Goal: Information Seeking & Learning: Learn about a topic

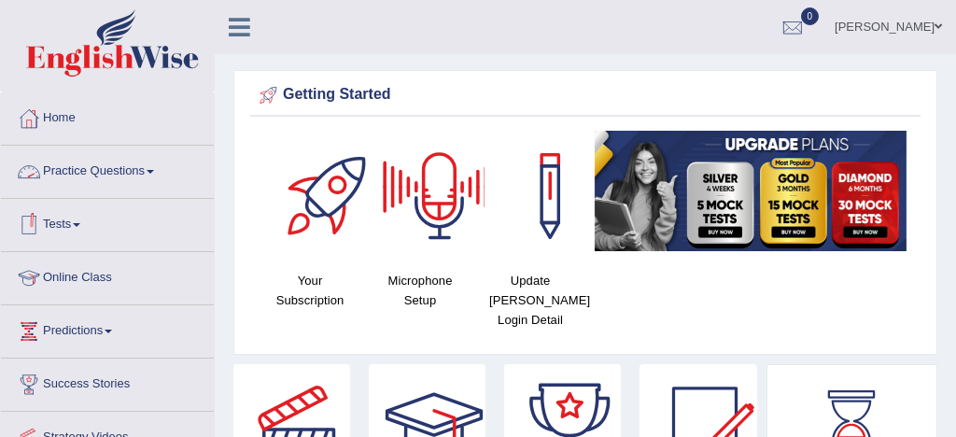
click at [132, 171] on link "Practice Questions" at bounding box center [107, 169] width 213 height 47
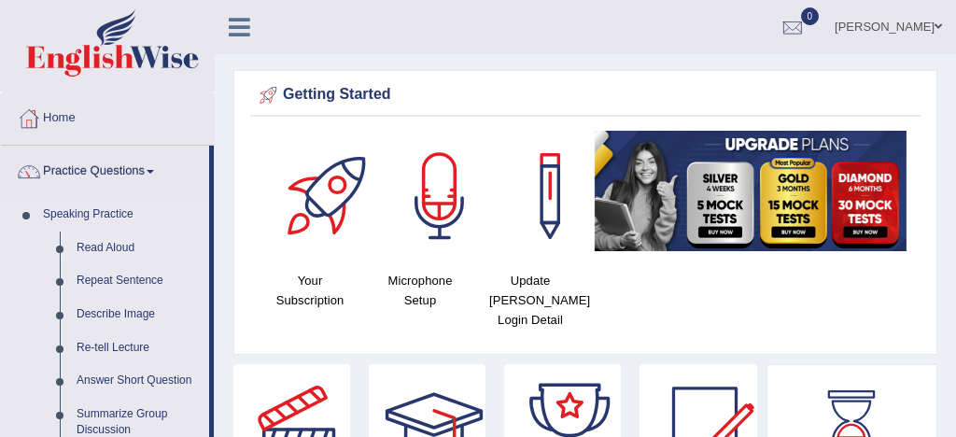
click at [115, 249] on link "Read Aloud" at bounding box center [138, 249] width 141 height 34
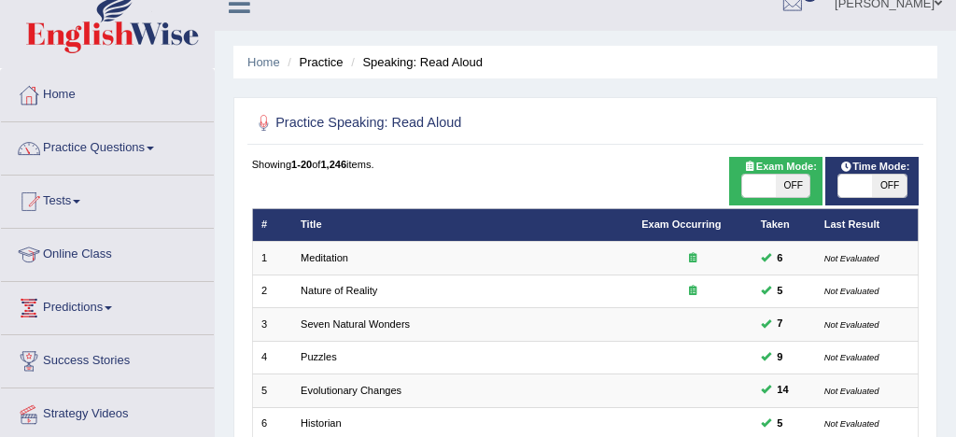
scroll to position [23, 0]
click at [765, 183] on span at bounding box center [759, 186] width 34 height 22
checkbox input "true"
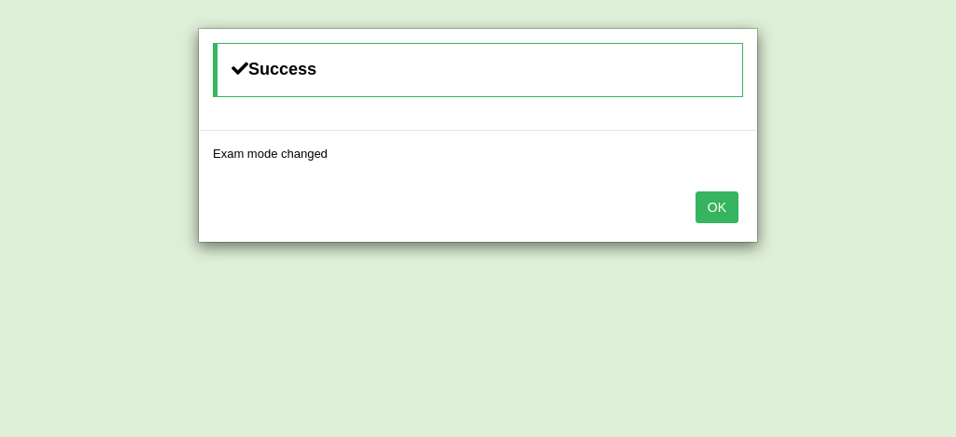
click at [721, 207] on button "OK" at bounding box center [717, 207] width 43 height 32
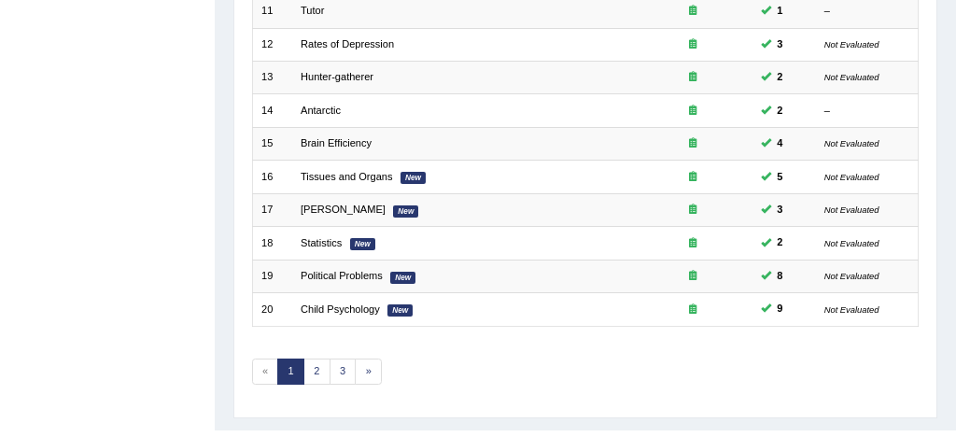
scroll to position [609, 0]
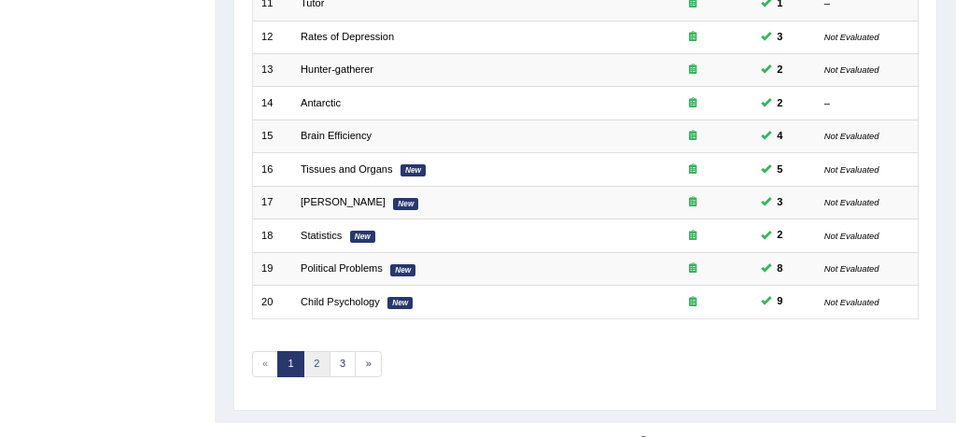
click at [315, 359] on link "2" at bounding box center [316, 364] width 27 height 26
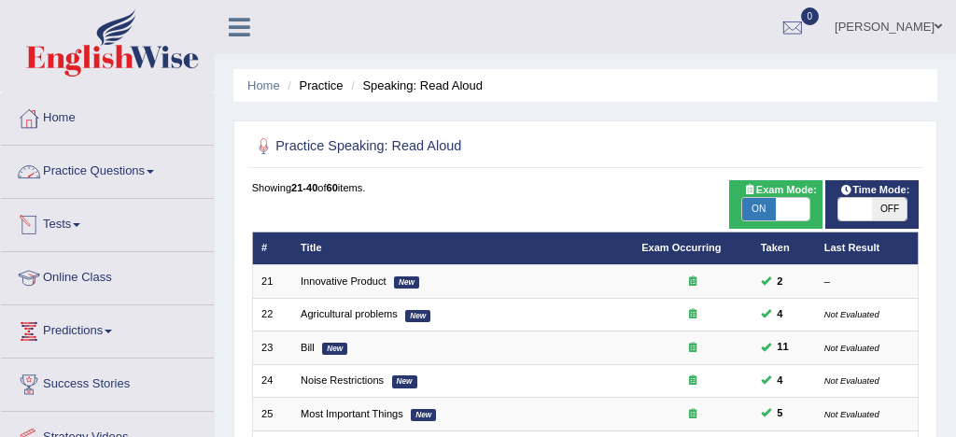
click at [106, 168] on link "Practice Questions" at bounding box center [107, 169] width 213 height 47
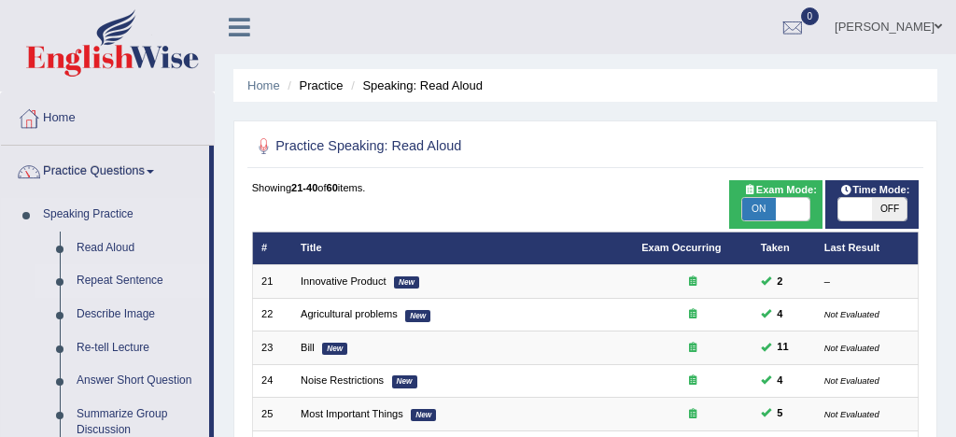
click at [129, 279] on link "Repeat Sentence" at bounding box center [138, 281] width 141 height 34
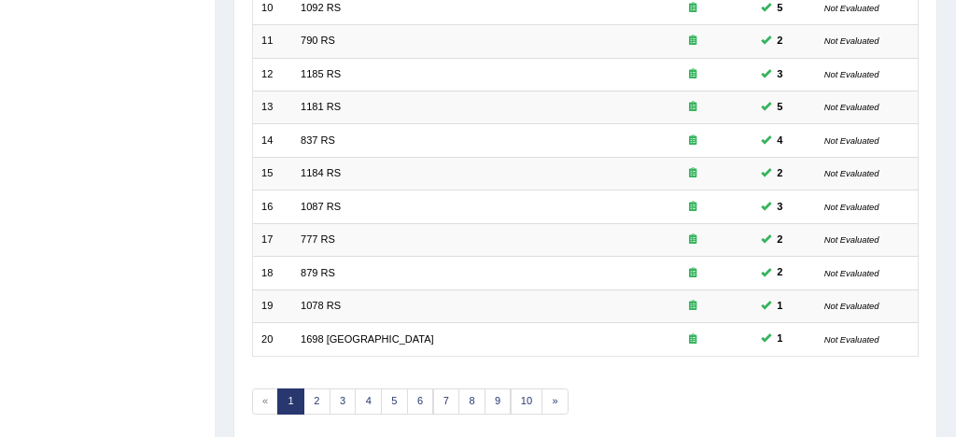
scroll to position [598, 0]
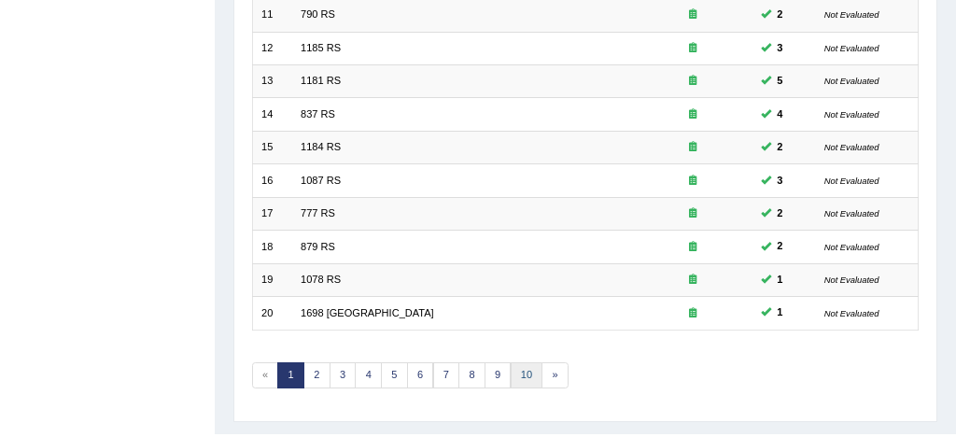
click at [523, 379] on link "10" at bounding box center [527, 375] width 33 height 26
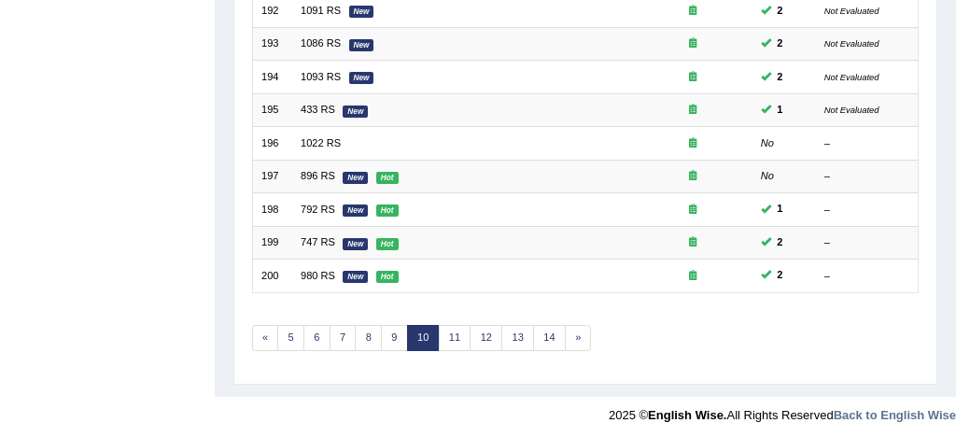
scroll to position [639, 0]
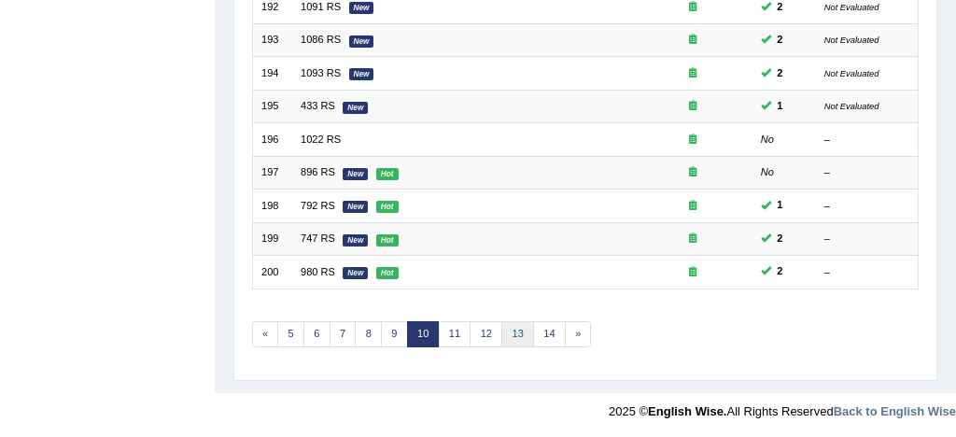
click at [511, 335] on link "13" at bounding box center [517, 334] width 33 height 26
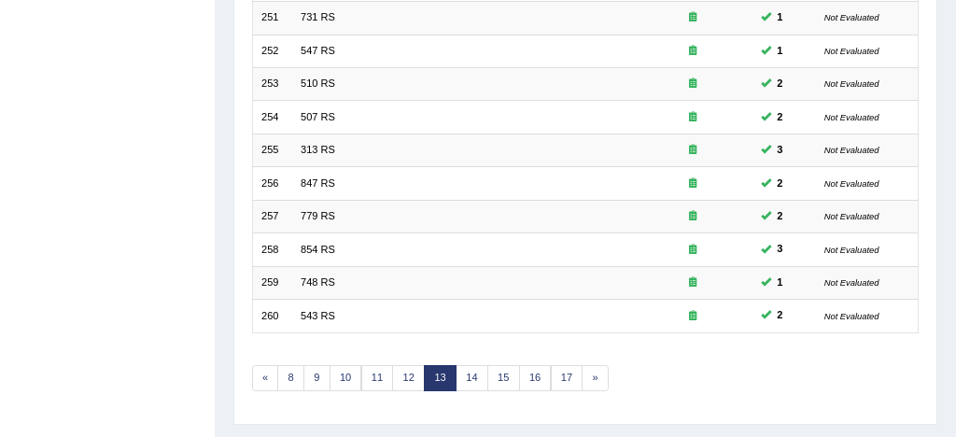
scroll to position [639, 0]
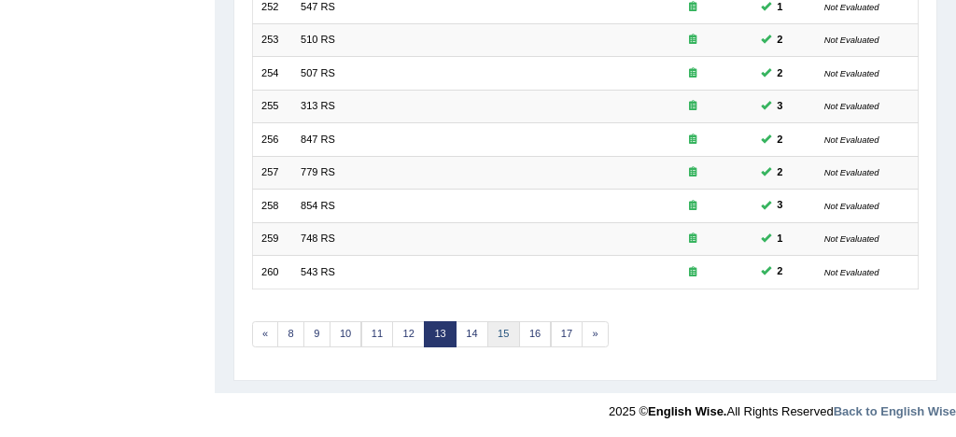
click at [504, 332] on link "15" at bounding box center [503, 334] width 33 height 26
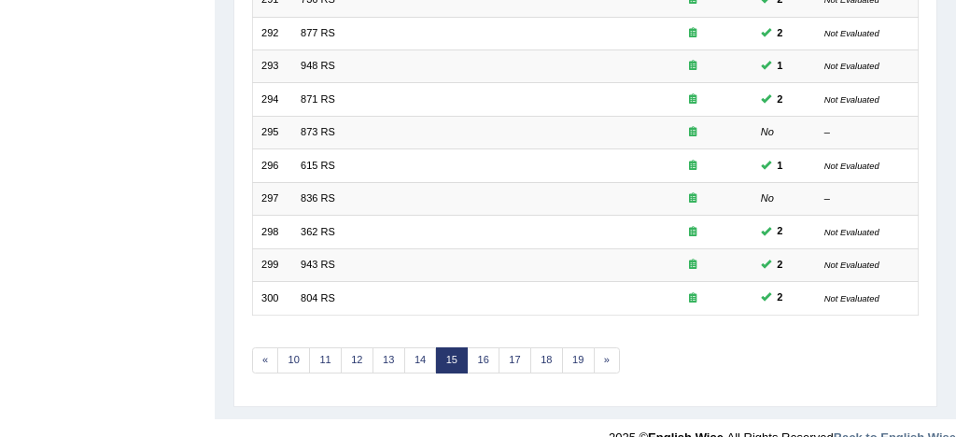
scroll to position [639, 0]
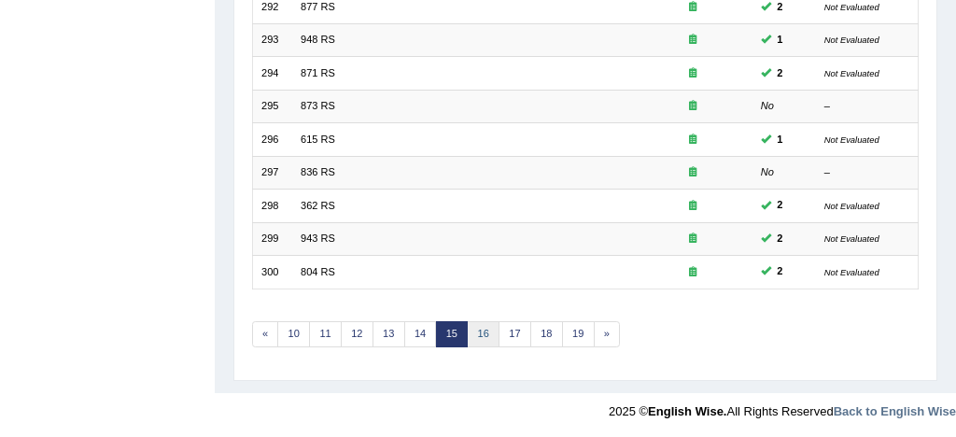
click at [476, 336] on link "16" at bounding box center [483, 334] width 33 height 26
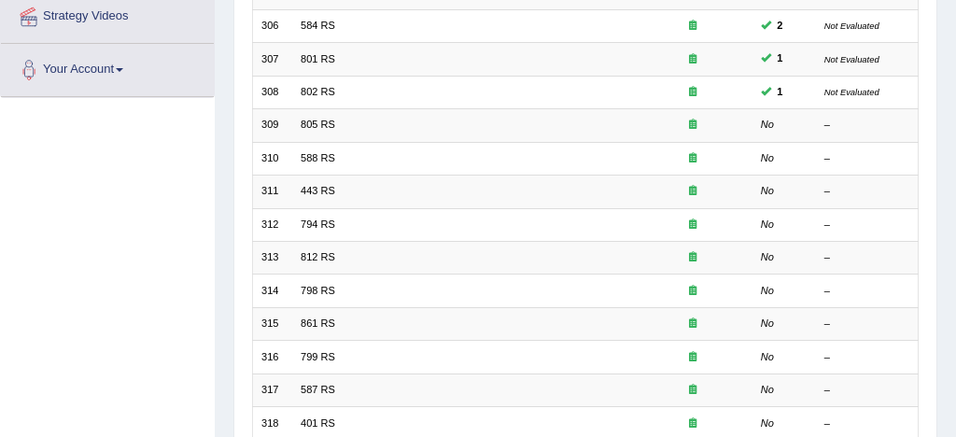
scroll to position [428, 0]
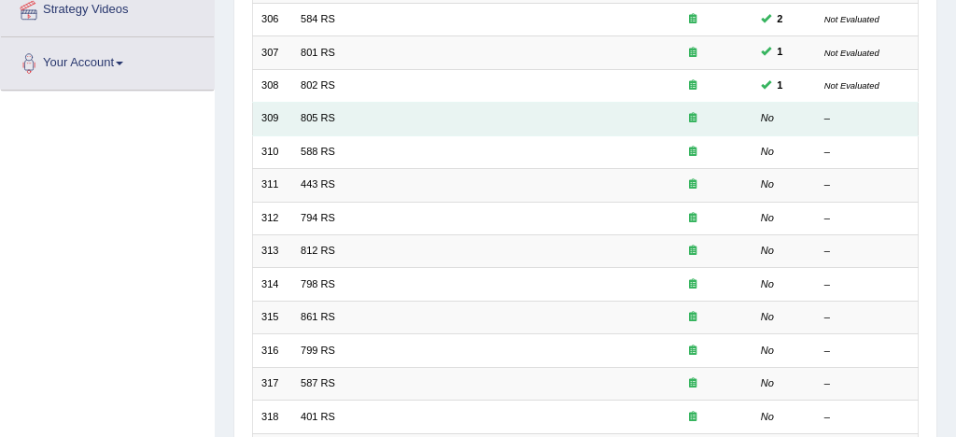
click at [328, 123] on td "805 RS" at bounding box center [462, 119] width 341 height 33
click at [299, 120] on td "805 RS" at bounding box center [462, 119] width 341 height 33
click at [322, 120] on link "805 RS" at bounding box center [318, 117] width 35 height 11
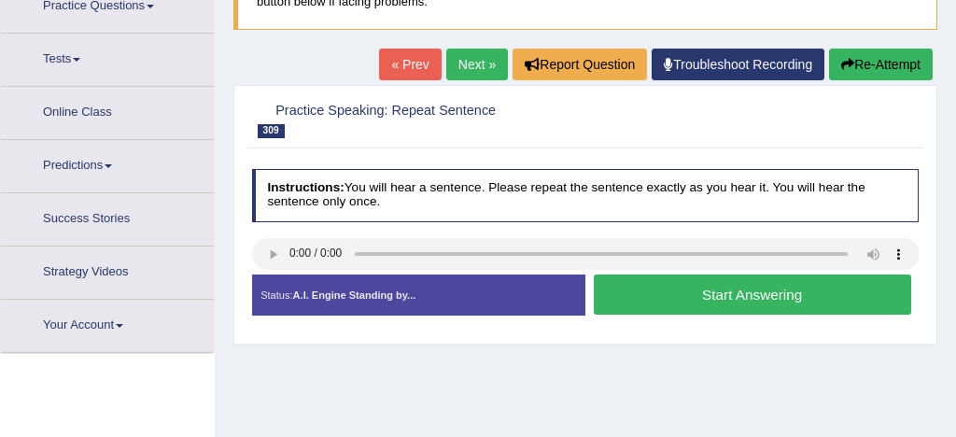
scroll to position [167, 0]
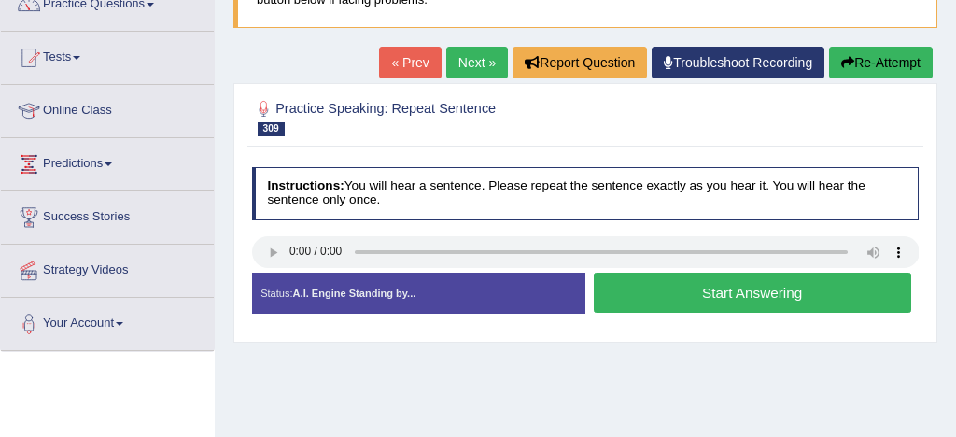
click at [750, 293] on button "Start Answering" at bounding box center [752, 293] width 317 height 40
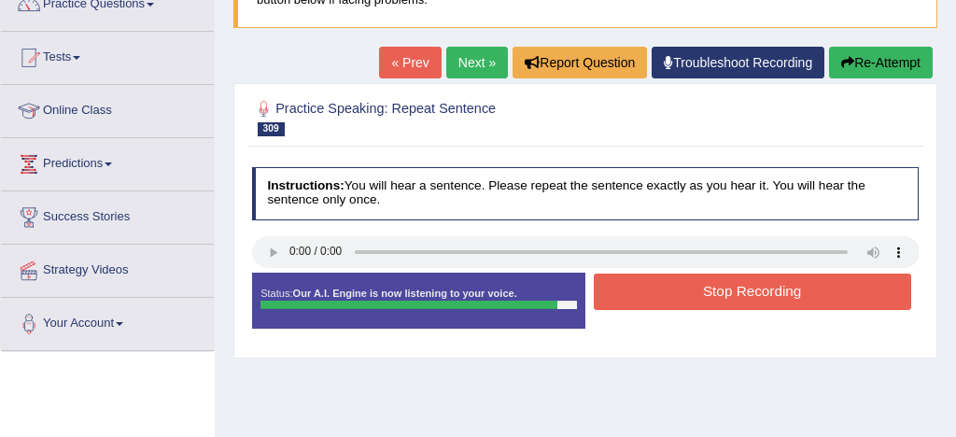
click at [723, 289] on button "Stop Recording" at bounding box center [752, 292] width 317 height 36
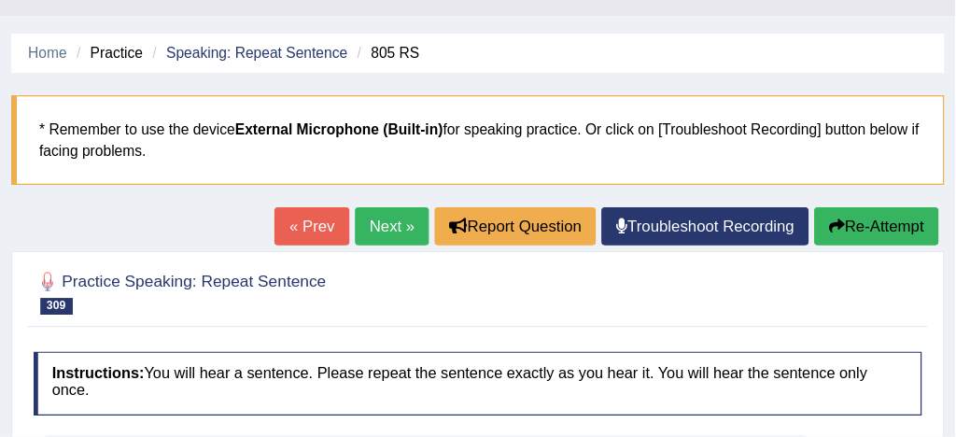
scroll to position [37, 0]
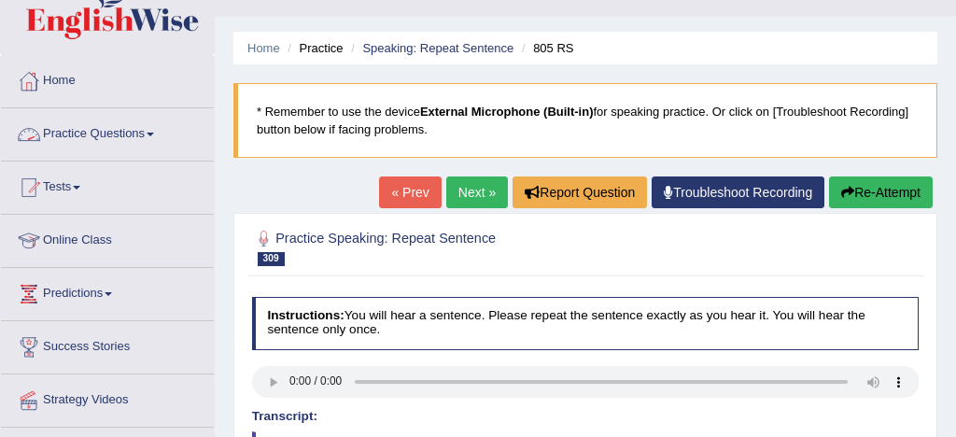
click at [110, 137] on link "Practice Questions" at bounding box center [107, 131] width 213 height 47
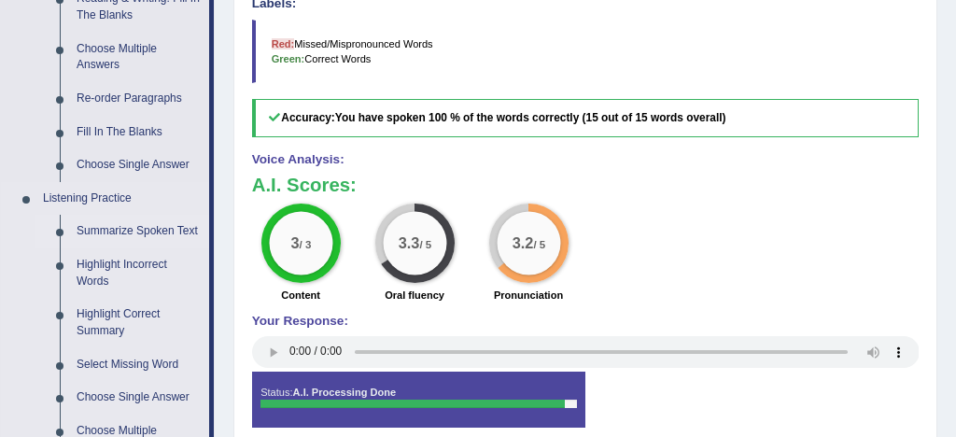
scroll to position [660, 0]
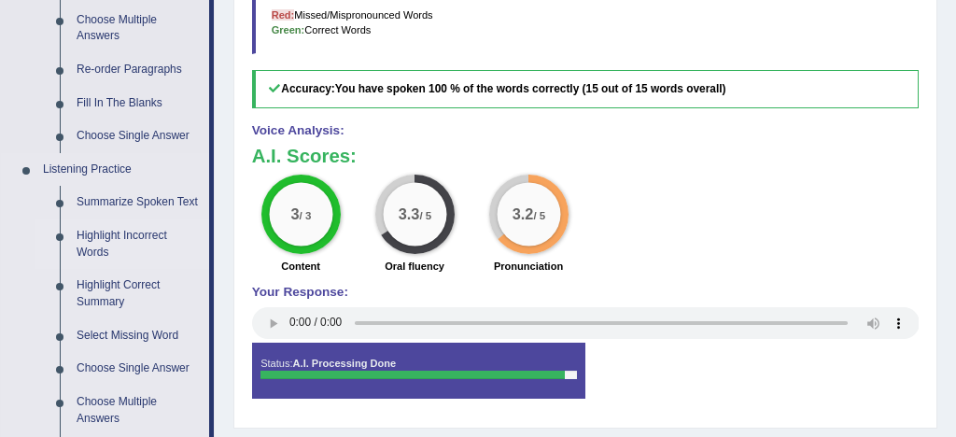
click at [137, 254] on link "Highlight Incorrect Words" at bounding box center [138, 243] width 141 height 49
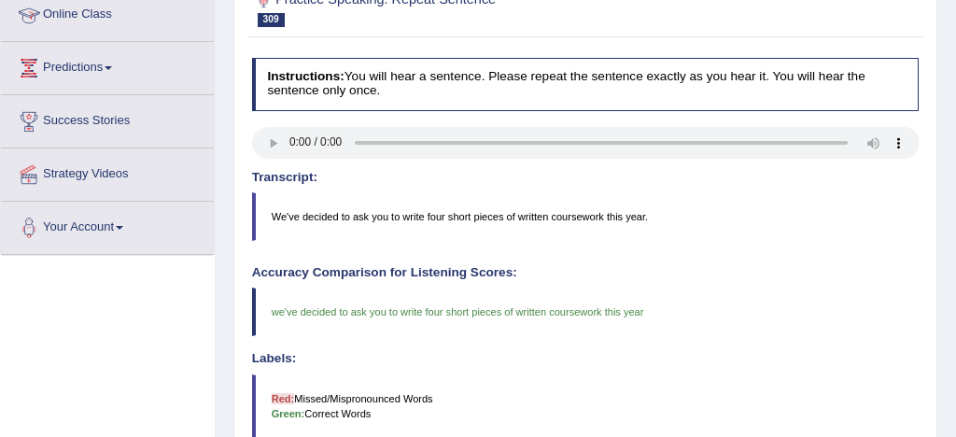
scroll to position [598, 0]
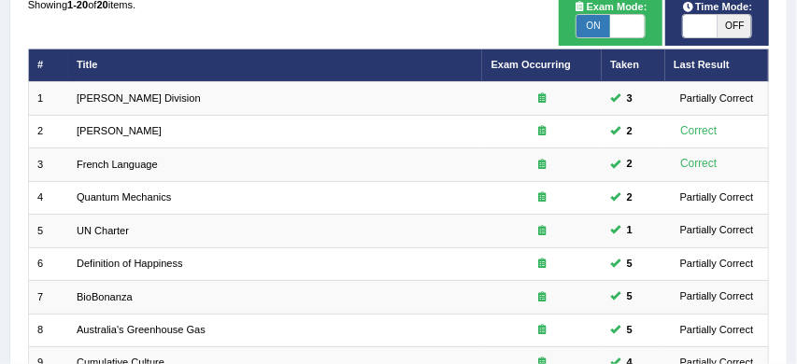
scroll to position [174, 0]
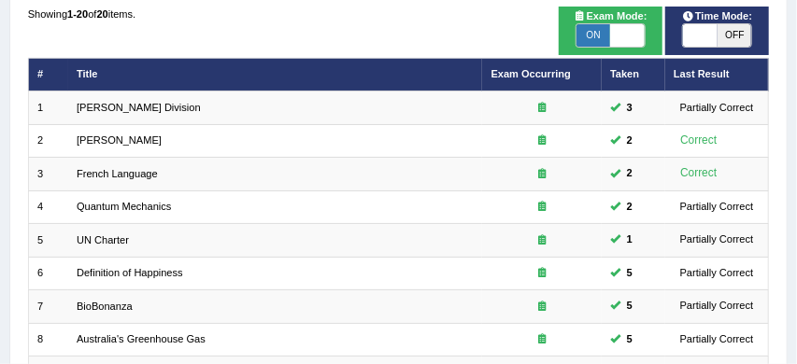
click at [597, 33] on span "ON" at bounding box center [593, 35] width 34 height 22
checkbox input "false"
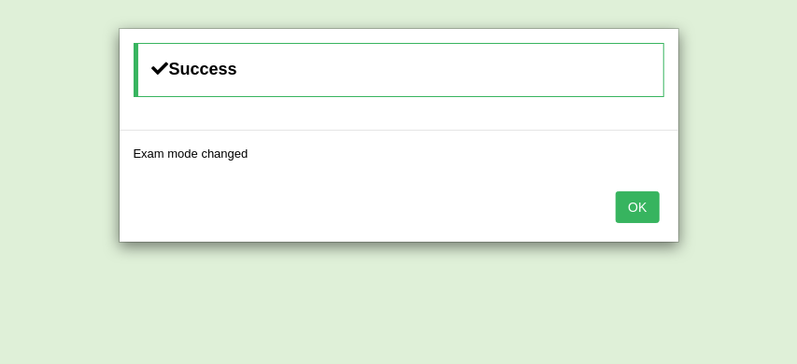
click at [644, 210] on button "OK" at bounding box center [636, 207] width 43 height 32
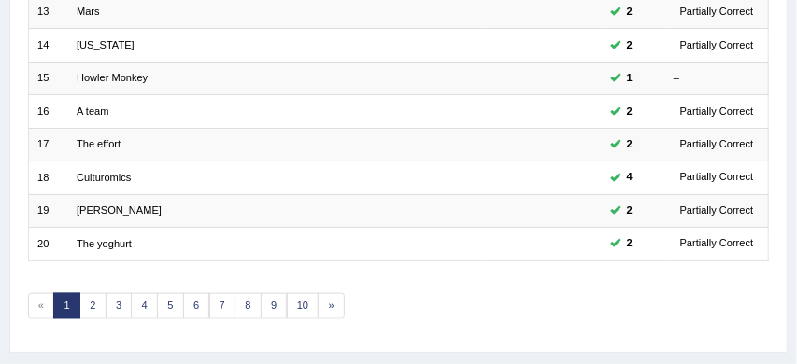
scroll to position [721, 0]
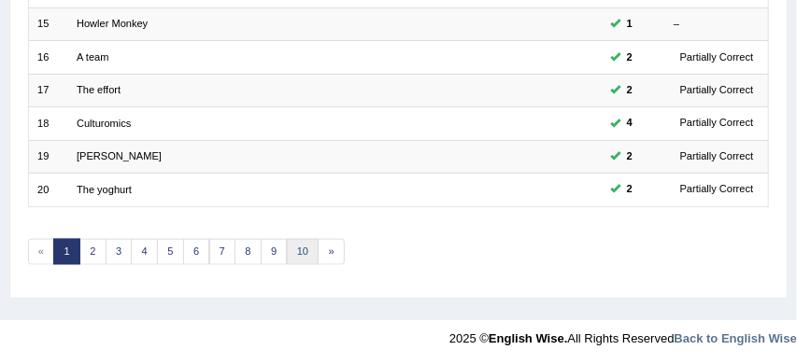
click at [301, 252] on link "10" at bounding box center [303, 252] width 33 height 26
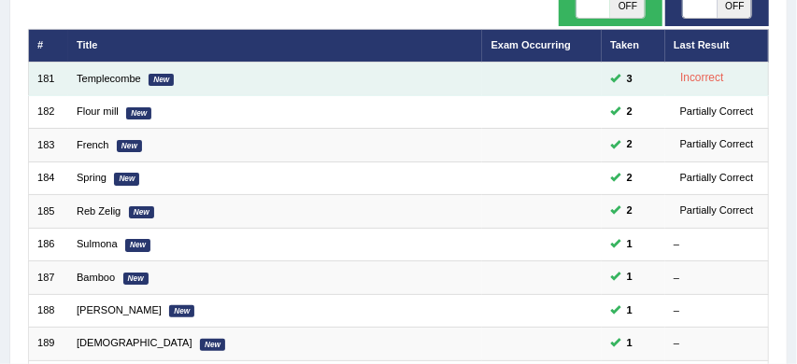
scroll to position [202, 0]
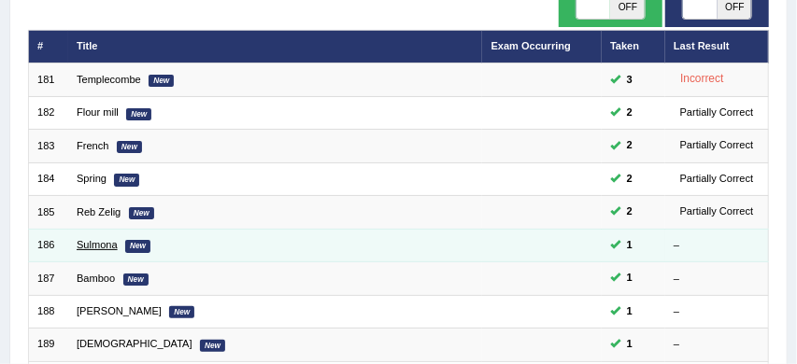
click at [95, 247] on link "Sulmona" at bounding box center [97, 244] width 41 height 11
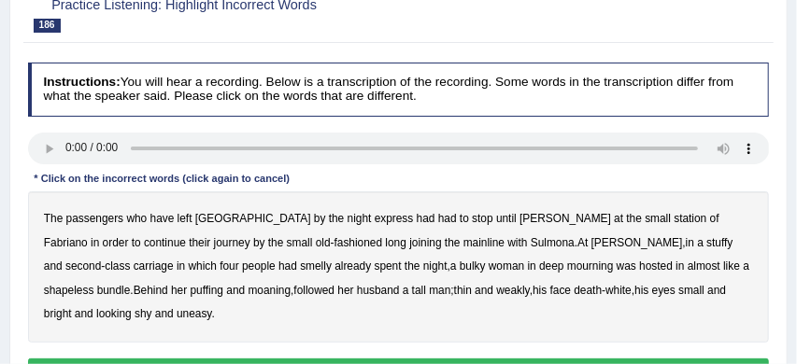
scroll to position [188, 0]
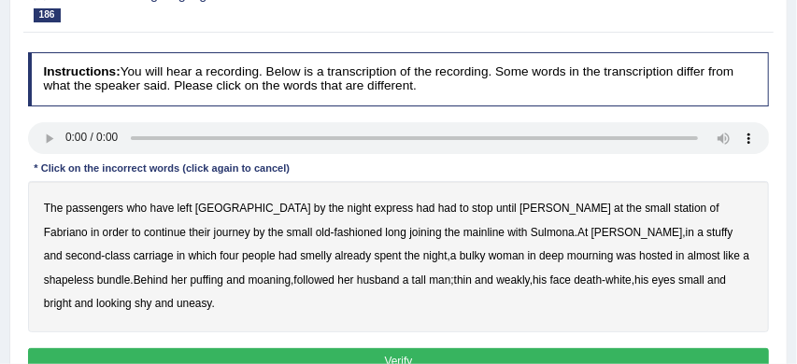
click at [386, 233] on b "long" at bounding box center [396, 232] width 21 height 13
click at [101, 249] on b "second" at bounding box center [82, 255] width 35 height 13
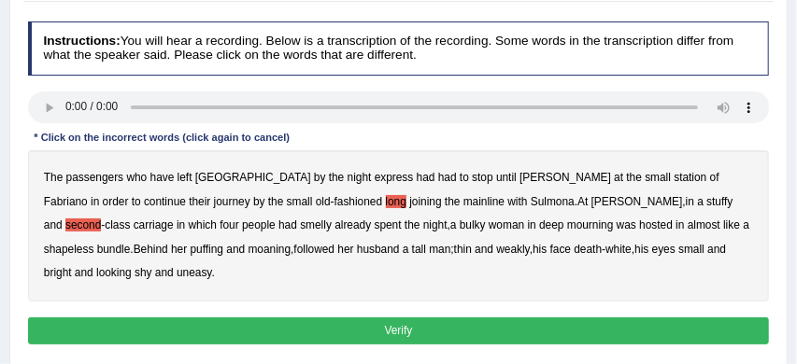
scroll to position [219, 0]
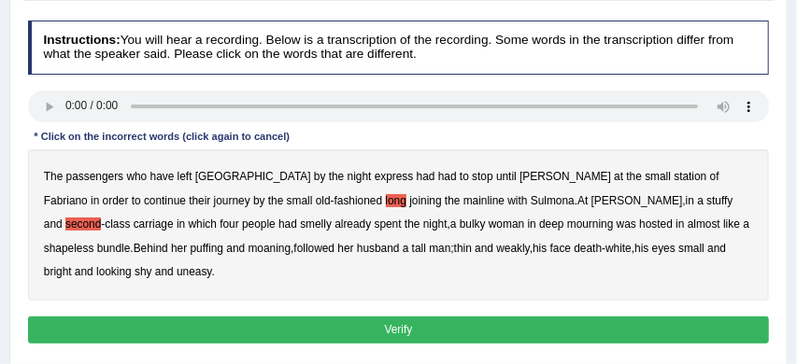
click at [239, 218] on b "four" at bounding box center [229, 224] width 20 height 13
click at [517, 317] on button "Verify" at bounding box center [398, 330] width 741 height 27
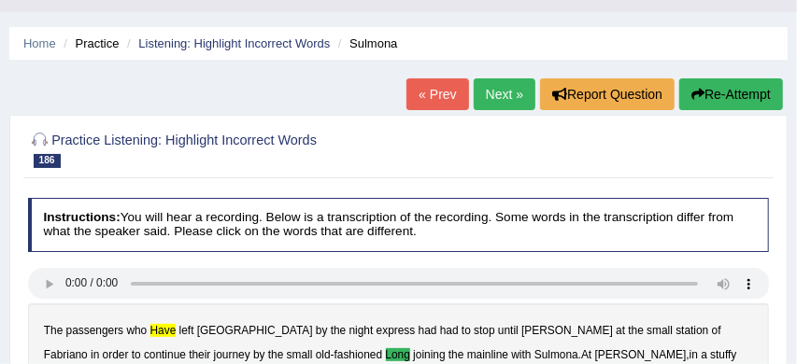
scroll to position [37, 0]
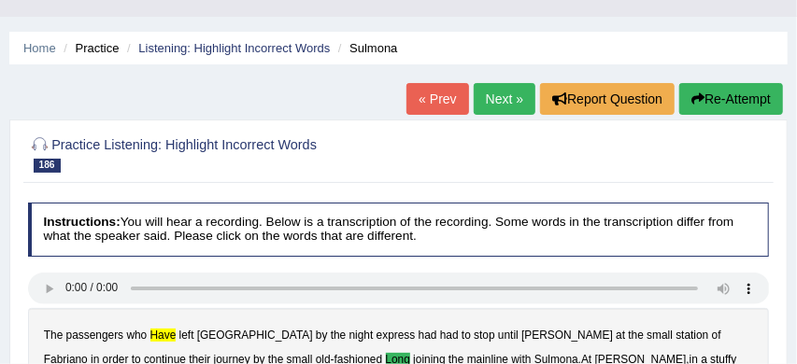
click at [733, 102] on button "Re-Attempt" at bounding box center [731, 99] width 104 height 32
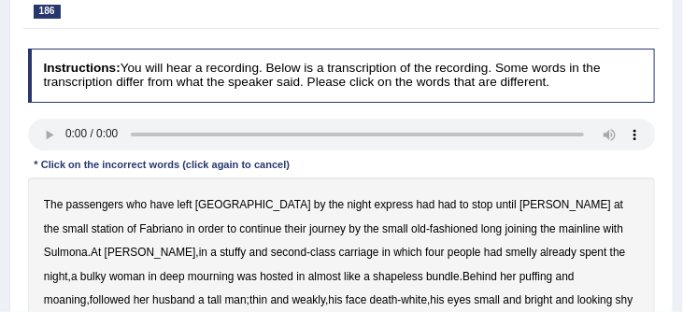
scroll to position [289, 0]
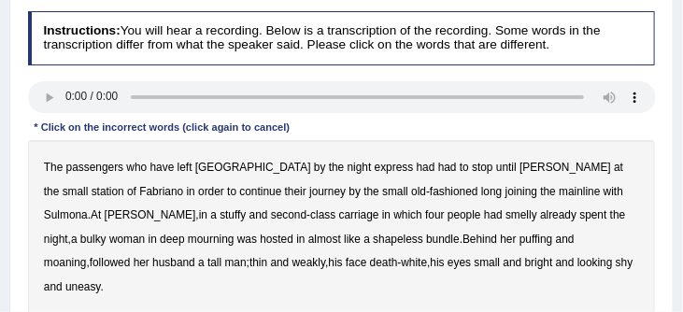
click at [162, 170] on b "have" at bounding box center [162, 167] width 24 height 13
click at [481, 195] on b "long" at bounding box center [491, 191] width 21 height 13
click at [221, 256] on b "tall" at bounding box center [214, 262] width 14 height 13
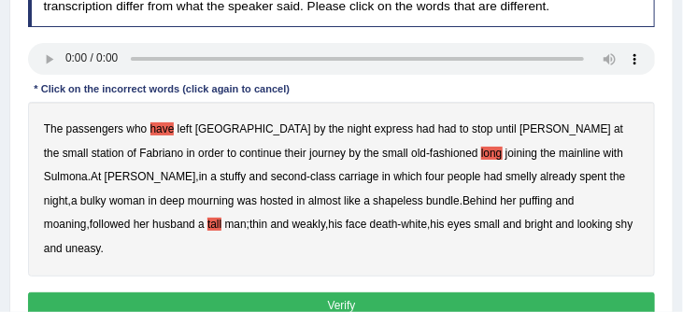
scroll to position [331, 0]
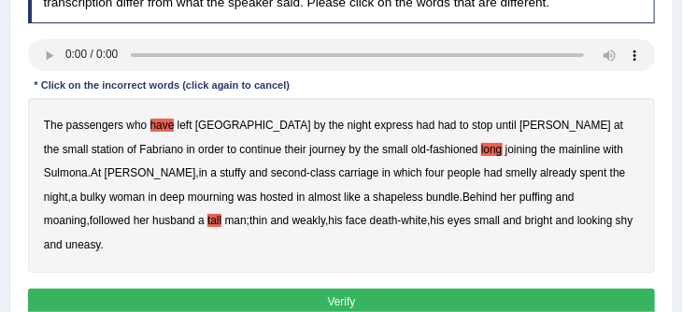
click at [422, 289] on button "Verify" at bounding box center [342, 302] width 628 height 27
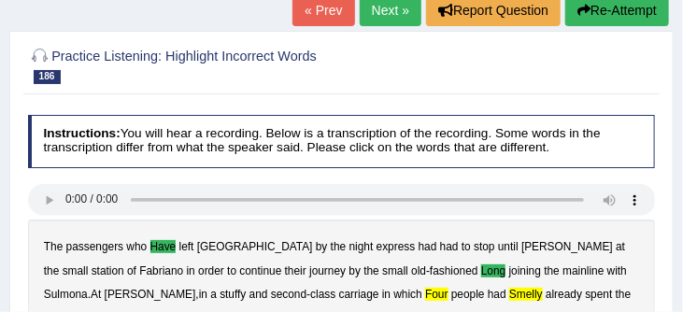
scroll to position [160, 0]
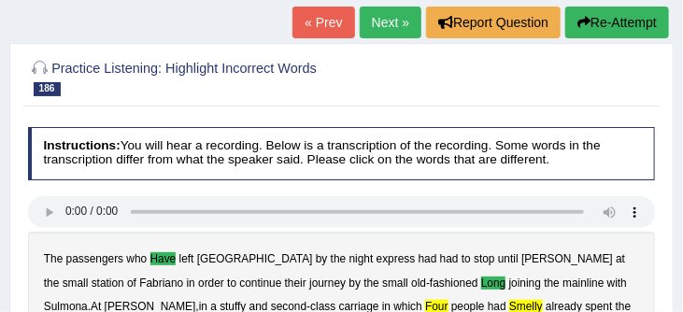
click at [380, 25] on link "Next »" at bounding box center [391, 23] width 62 height 32
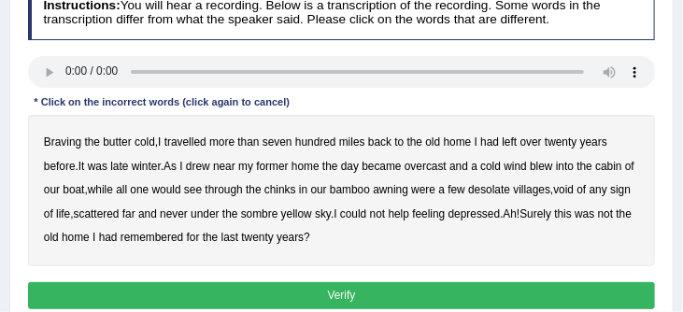
scroll to position [260, 0]
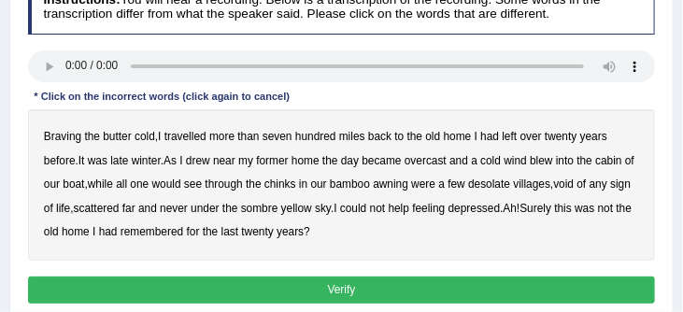
click at [552, 165] on b "blew" at bounding box center [540, 160] width 22 height 13
click at [239, 236] on b "last" at bounding box center [230, 231] width 18 height 13
click at [331, 292] on button "Verify" at bounding box center [342, 289] width 628 height 27
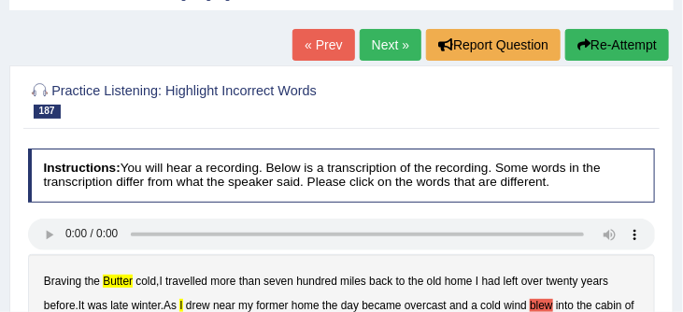
scroll to position [90, 0]
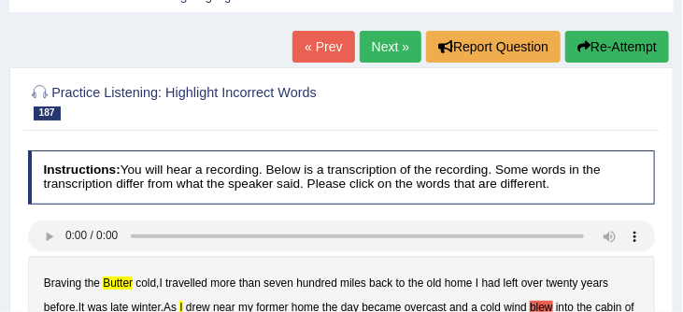
click at [380, 39] on link "Next »" at bounding box center [391, 47] width 62 height 32
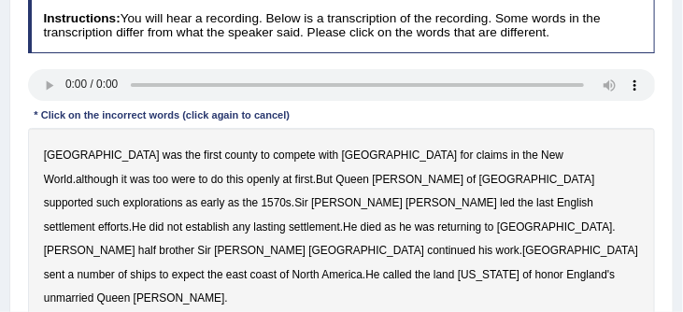
scroll to position [250, 0]
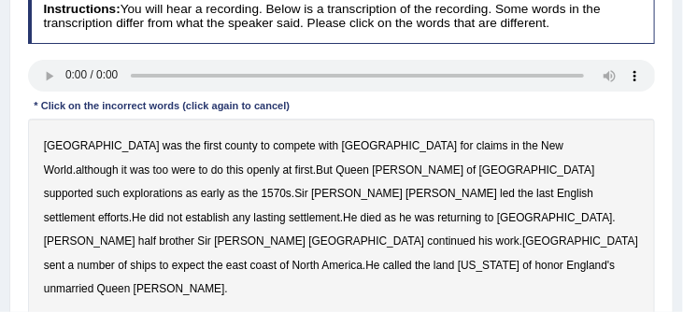
click at [196, 163] on b "were" at bounding box center [184, 169] width 24 height 13
click at [536, 194] on b "last" at bounding box center [545, 193] width 18 height 13
click at [205, 259] on b "expect" at bounding box center [188, 265] width 33 height 13
click at [523, 259] on b "of" at bounding box center [527, 265] width 9 height 13
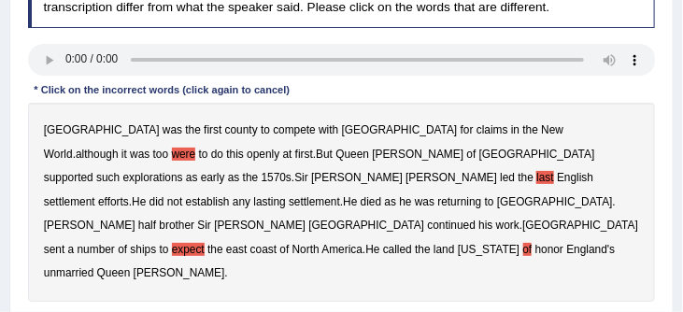
scroll to position [274, 0]
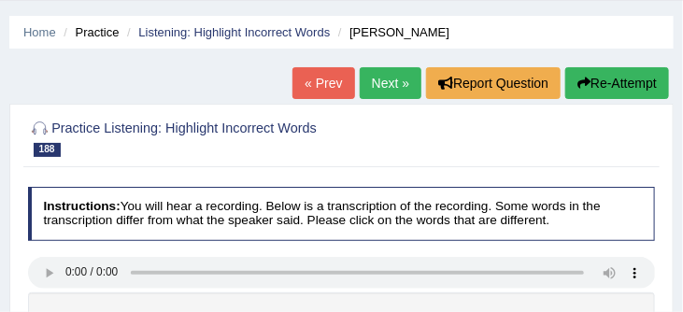
scroll to position [50, 0]
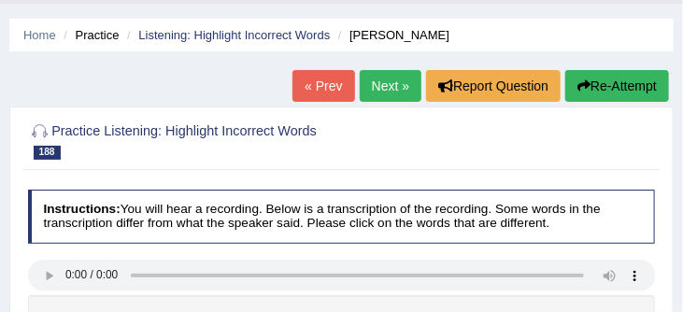
click at [378, 79] on link "Next »" at bounding box center [391, 86] width 62 height 32
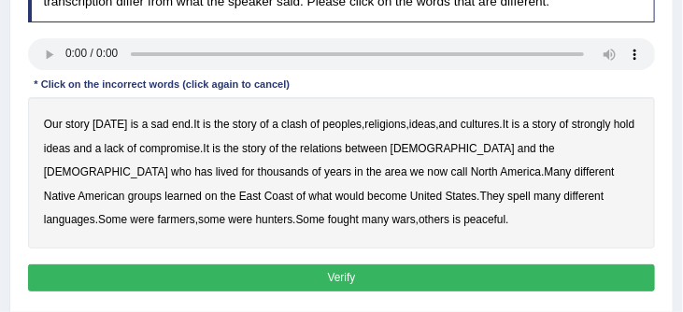
scroll to position [275, 0]
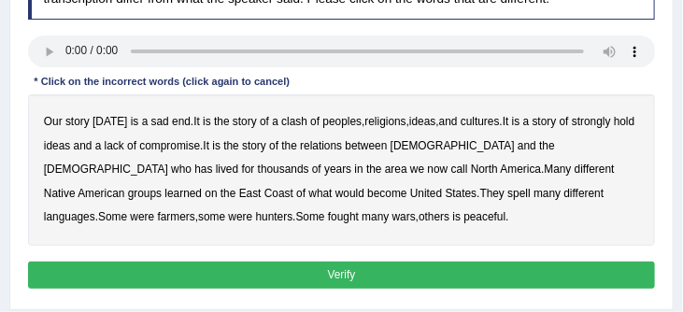
click at [172, 124] on b "end" at bounding box center [181, 121] width 19 height 13
click at [188, 149] on b "compromise" at bounding box center [169, 145] width 61 height 13
click at [202, 187] on b "learned" at bounding box center [182, 193] width 37 height 13
click at [507, 196] on b "spell" at bounding box center [518, 193] width 22 height 13
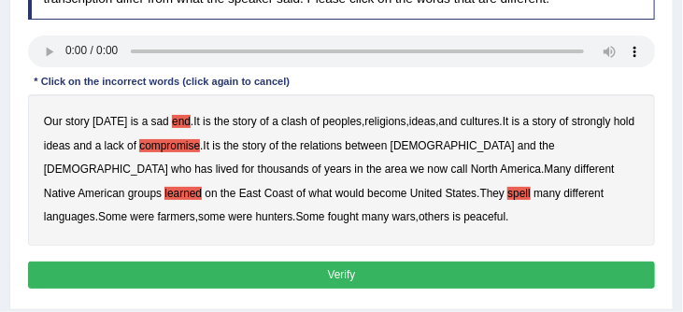
click at [344, 273] on button "Verify" at bounding box center [342, 274] width 628 height 27
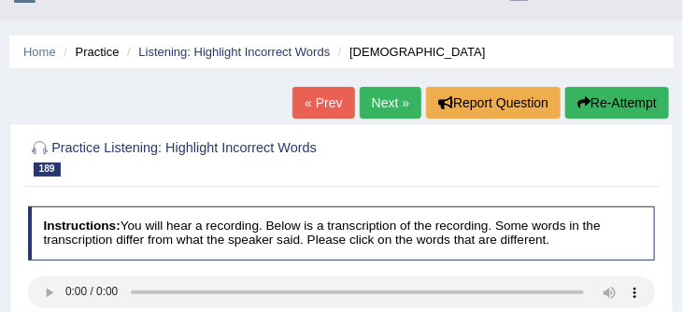
scroll to position [18, 0]
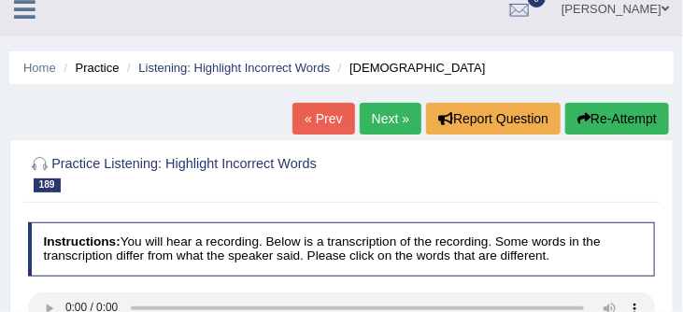
click at [369, 118] on link "Next »" at bounding box center [391, 119] width 62 height 32
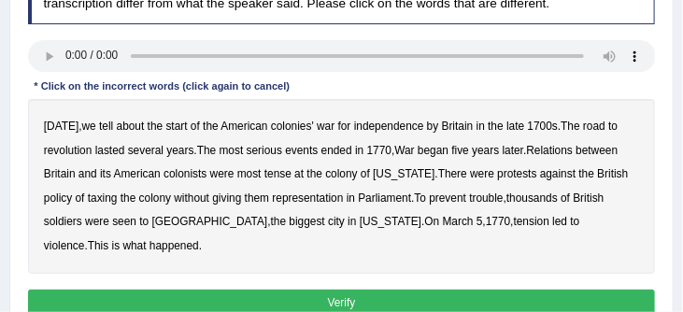
scroll to position [276, 0]
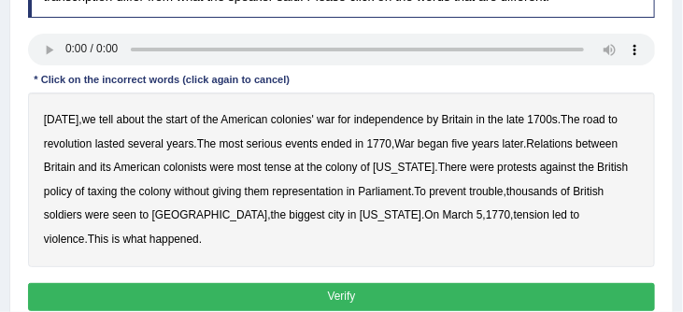
click at [432, 123] on b "by" at bounding box center [433, 119] width 12 height 13
click at [341, 146] on b "ended" at bounding box center [336, 143] width 31 height 13
click at [294, 298] on button "Verify" at bounding box center [342, 296] width 628 height 27
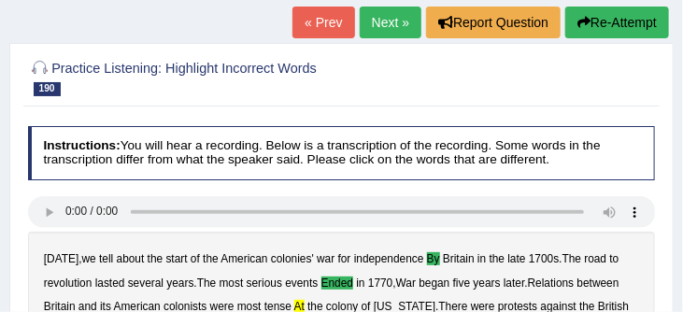
scroll to position [113, 0]
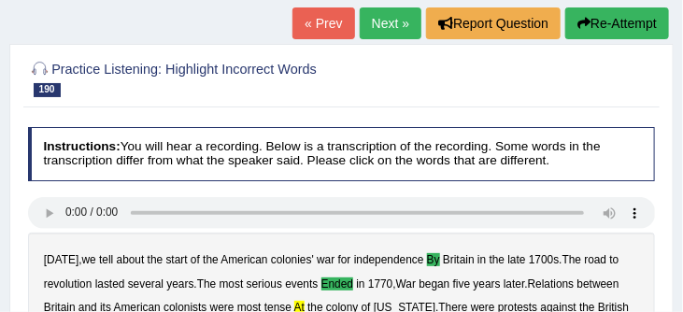
click at [368, 23] on link "Next »" at bounding box center [391, 23] width 62 height 32
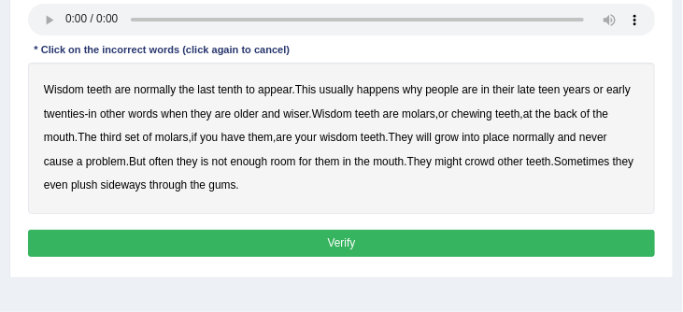
scroll to position [304, 0]
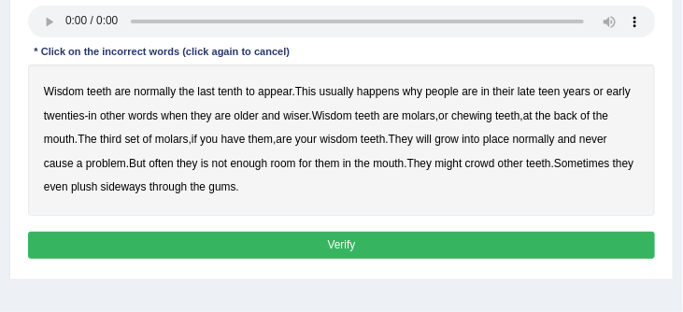
click at [233, 92] on b "tenth" at bounding box center [230, 91] width 24 height 13
click at [432, 145] on b "will" at bounding box center [424, 139] width 16 height 13
click at [285, 243] on button "Verify" at bounding box center [342, 245] width 628 height 27
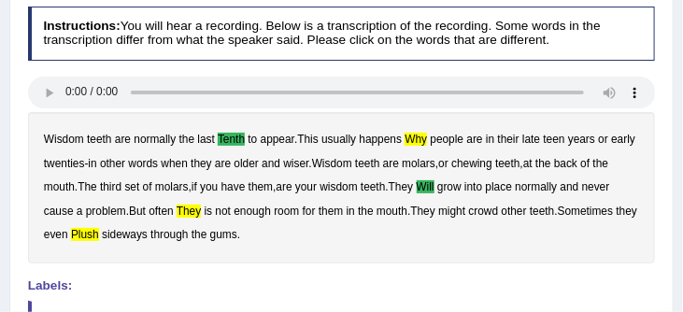
scroll to position [233, 0]
